Goal: Task Accomplishment & Management: Manage account settings

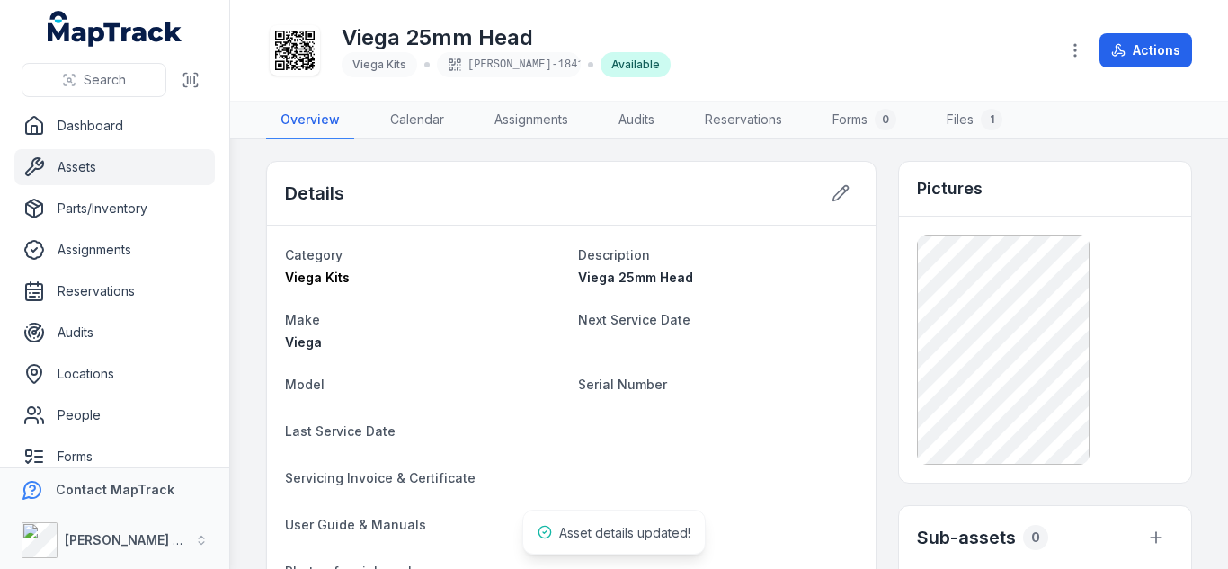
scroll to position [28, 0]
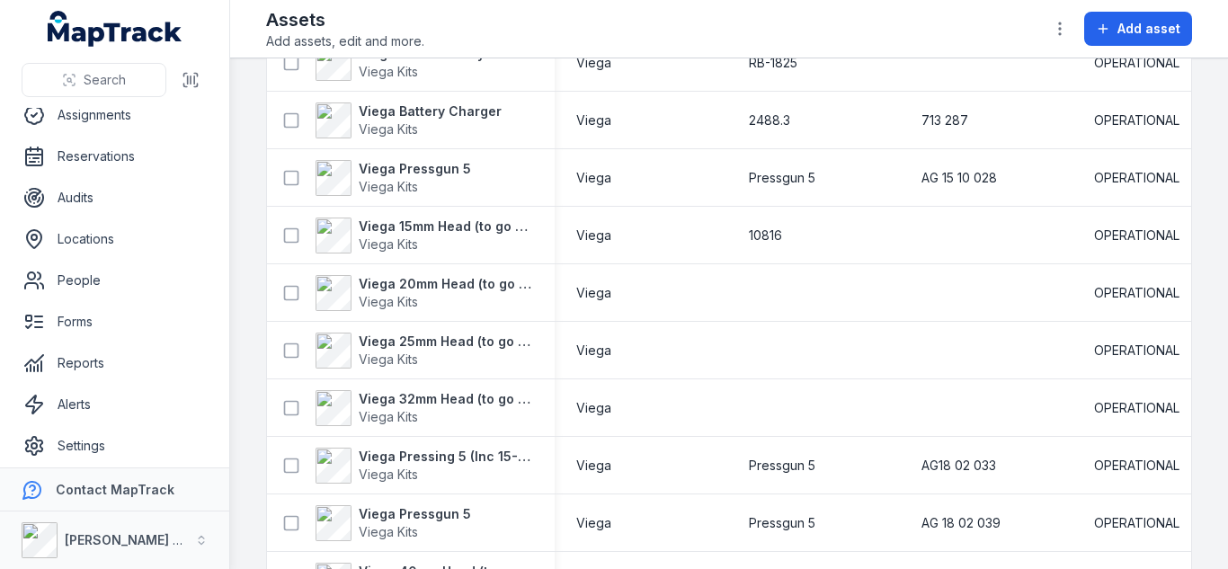
scroll to position [3024, 0]
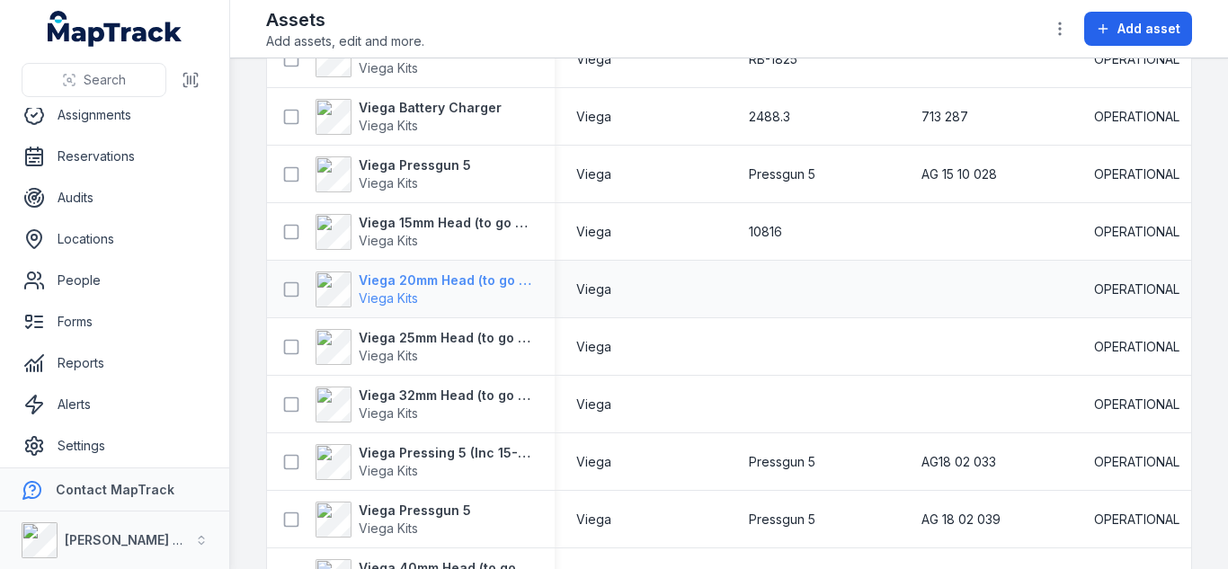
click at [431, 287] on strong "Viega 20mm Head (to go with Pressgun #1774)" at bounding box center [446, 280] width 174 height 18
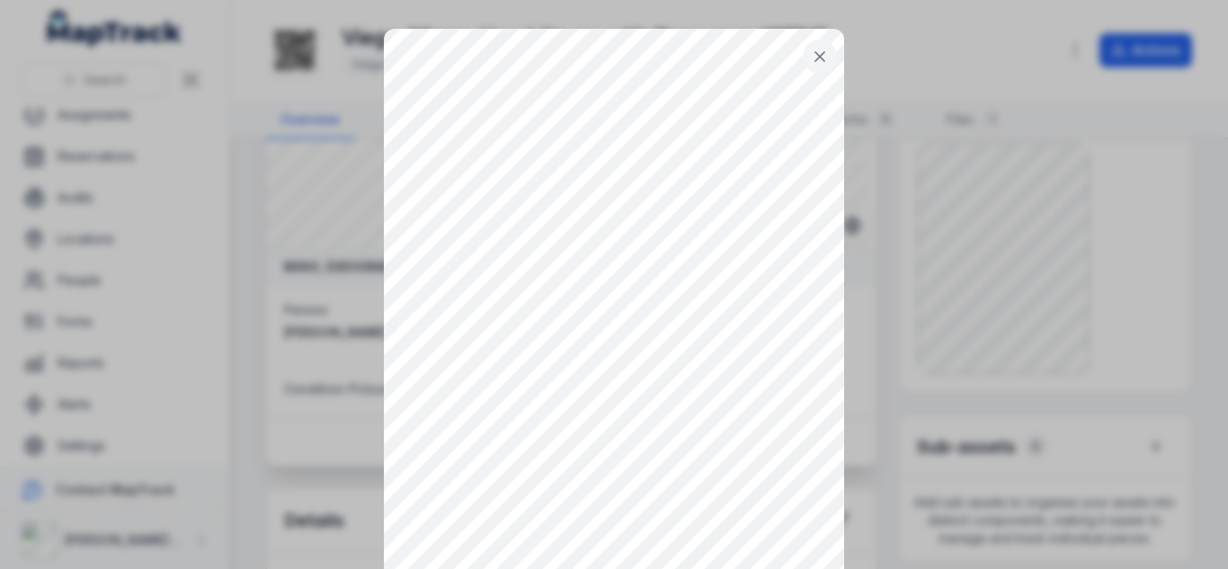
scroll to position [74, 0]
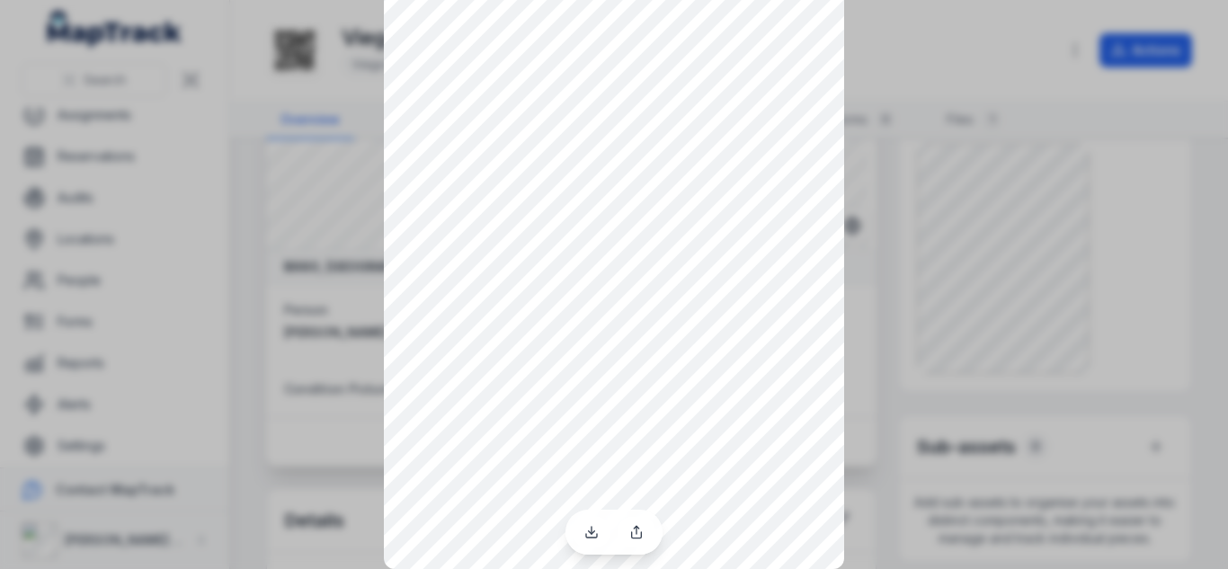
click at [955, 49] on div at bounding box center [614, 210] width 1228 height 569
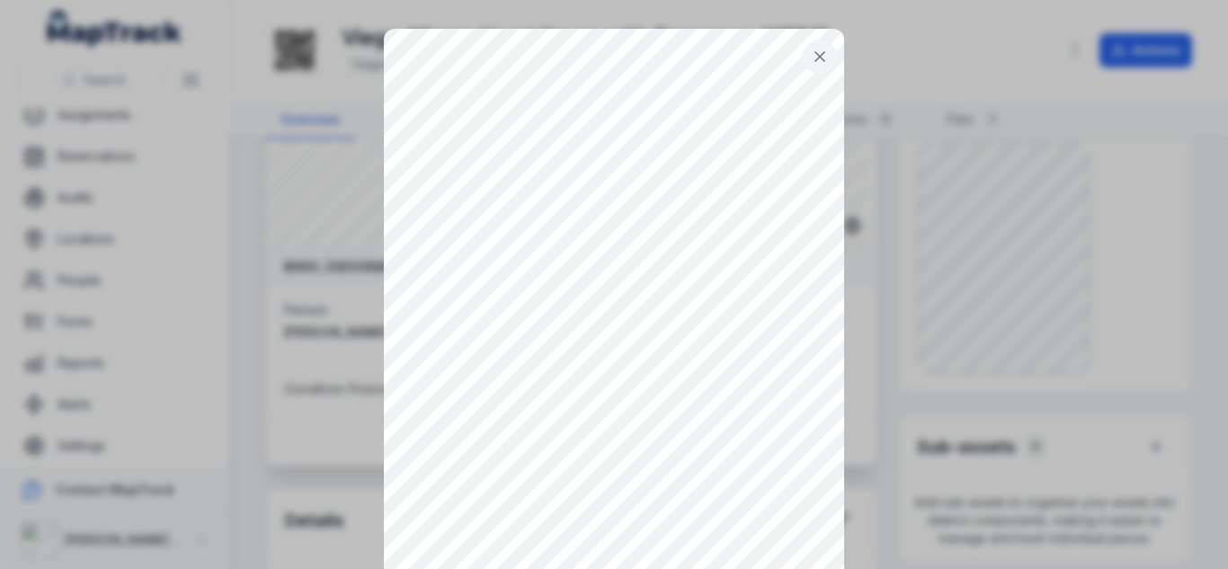
click at [811, 54] on icon at bounding box center [820, 57] width 18 height 18
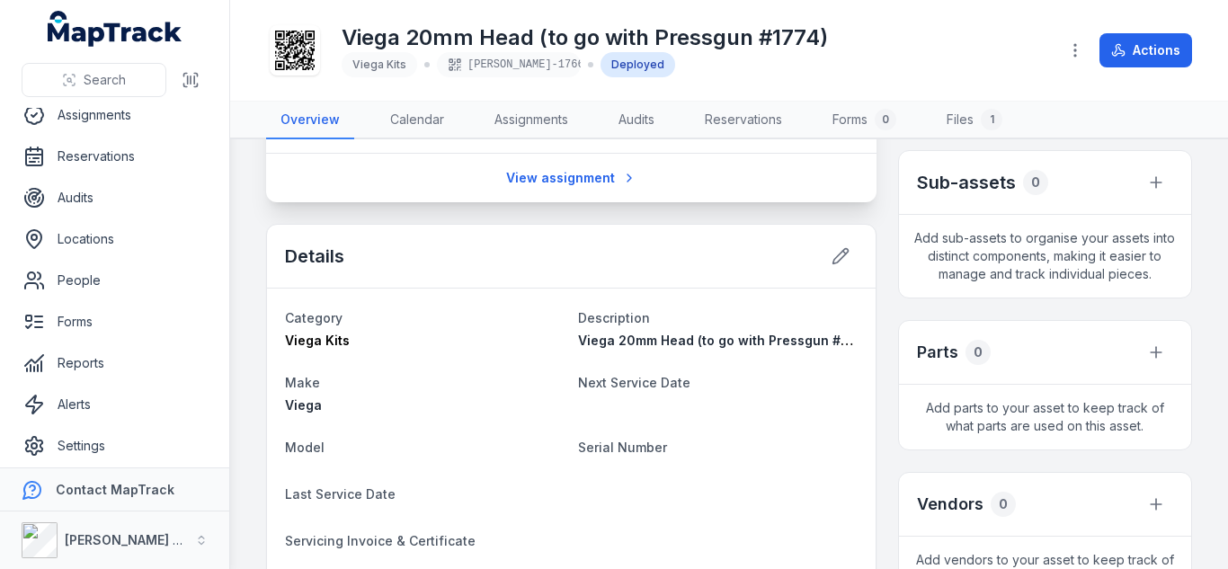
scroll to position [358, 0]
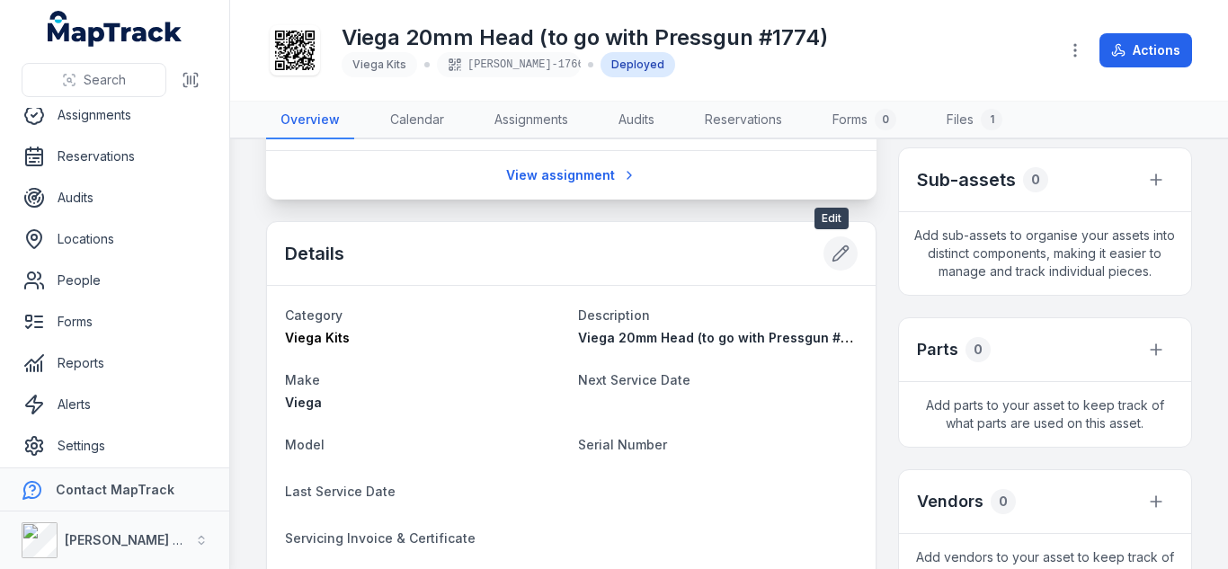
click at [840, 255] on button at bounding box center [840, 253] width 34 height 34
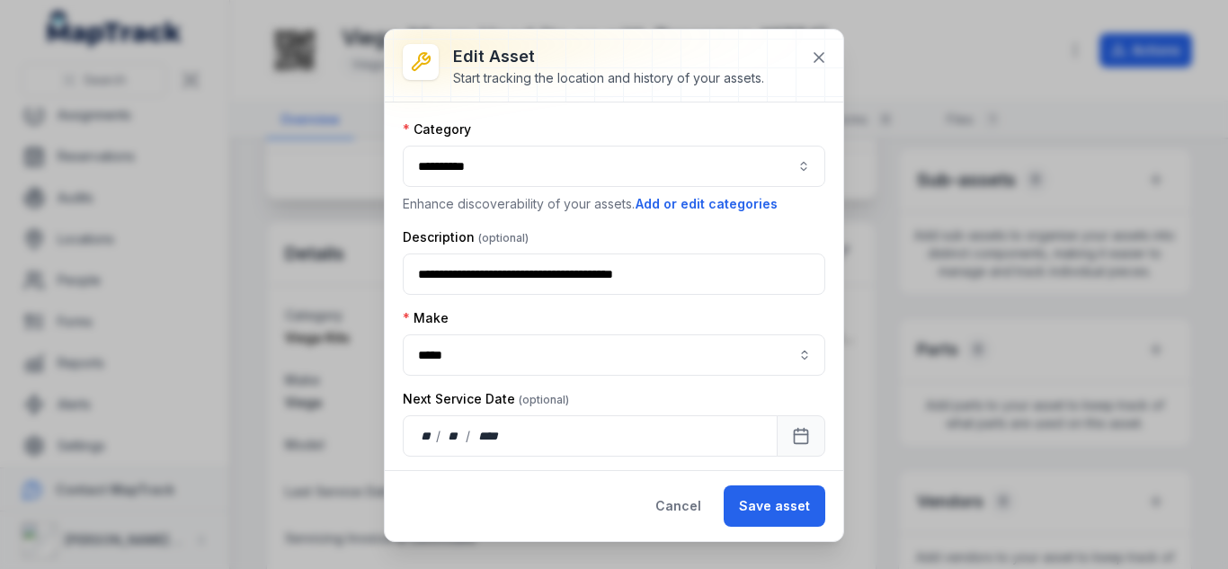
scroll to position [282, 0]
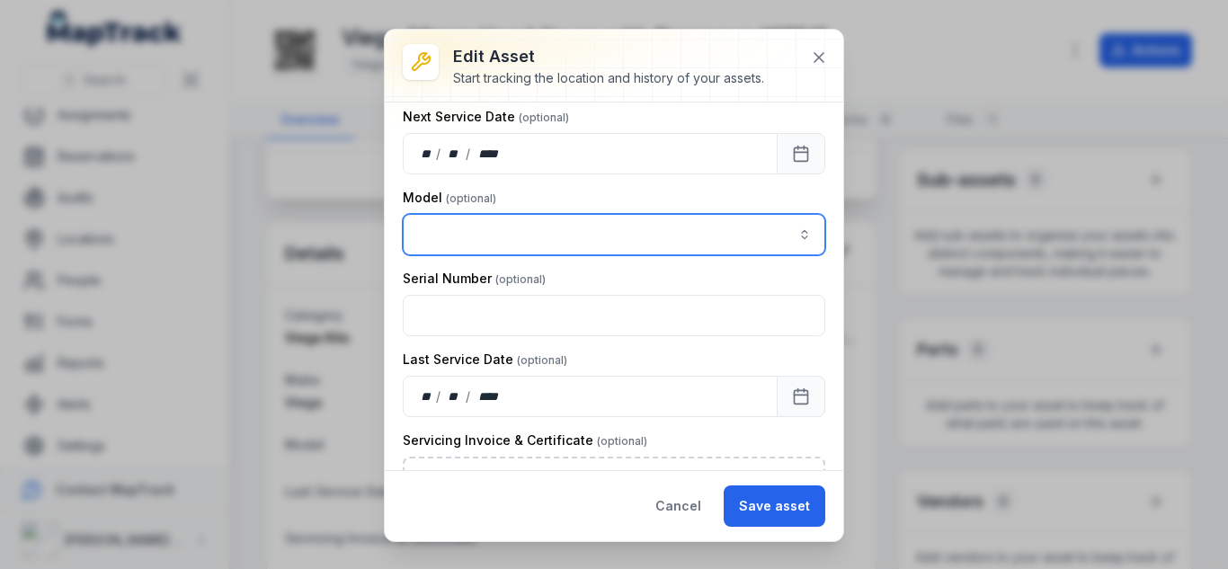
click at [474, 226] on input "asset-edit:cf[15485646-641d-4018-a890-10f5a66d77ec]-label" at bounding box center [614, 234] width 422 height 41
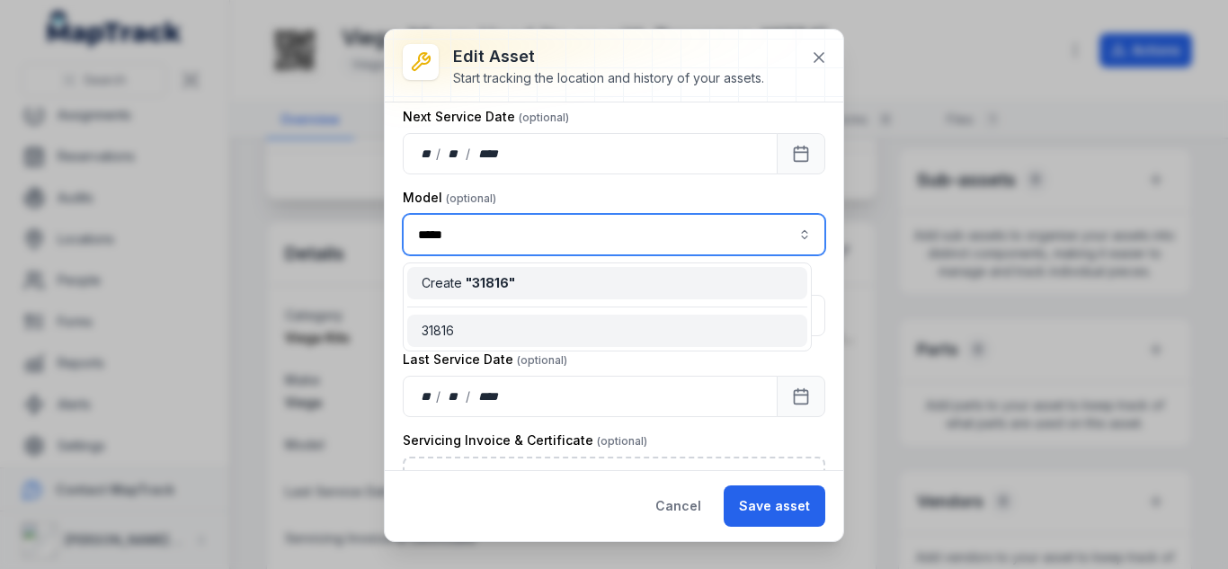
click at [475, 323] on div "31816" at bounding box center [606, 331] width 371 height 18
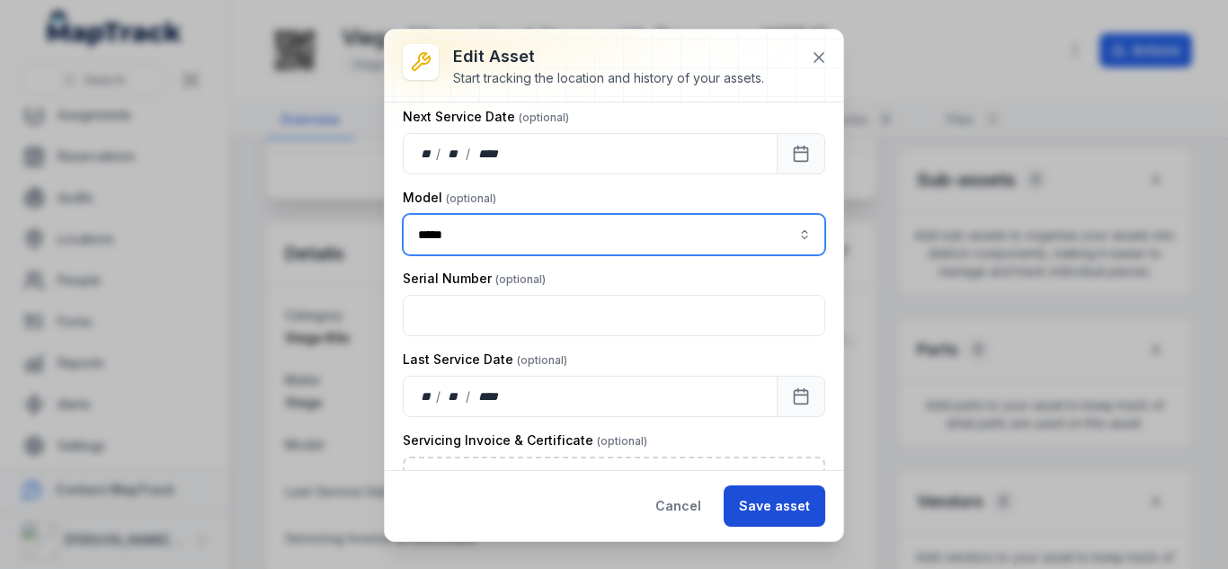
type input "*****"
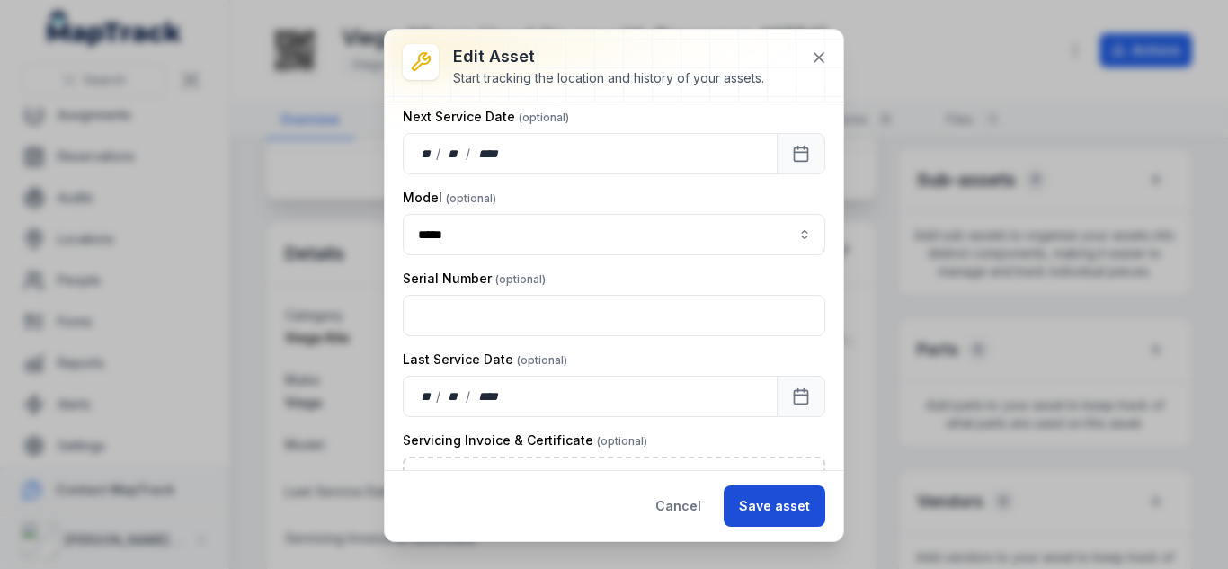
click at [785, 495] on button "Save asset" at bounding box center [774, 505] width 102 height 41
